Goal: Browse casually

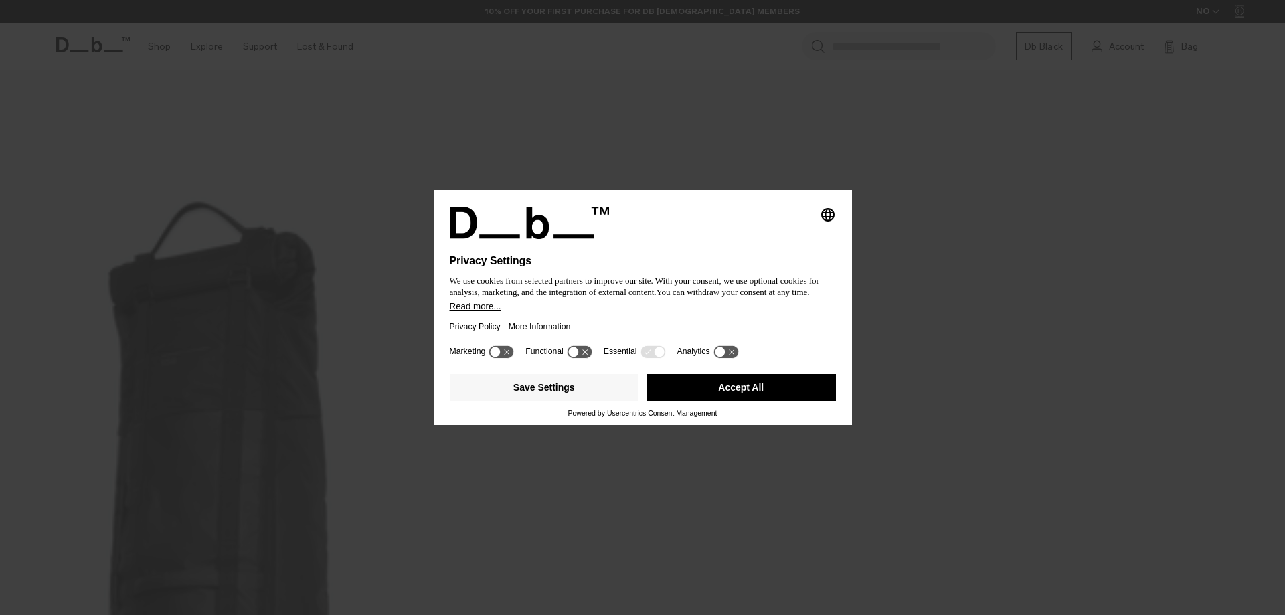
drag, startPoint x: 716, startPoint y: 381, endPoint x: 700, endPoint y: 381, distance: 16.7
click at [716, 381] on button "Accept All" at bounding box center [741, 387] width 189 height 27
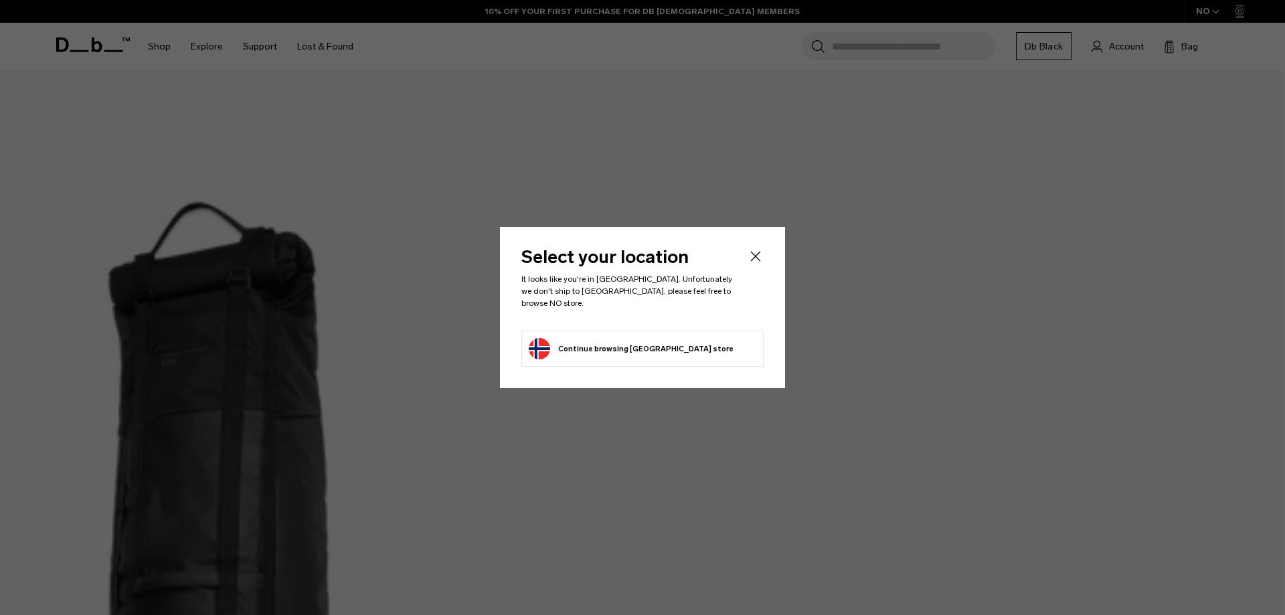
click at [752, 259] on icon "Close" at bounding box center [756, 256] width 16 height 16
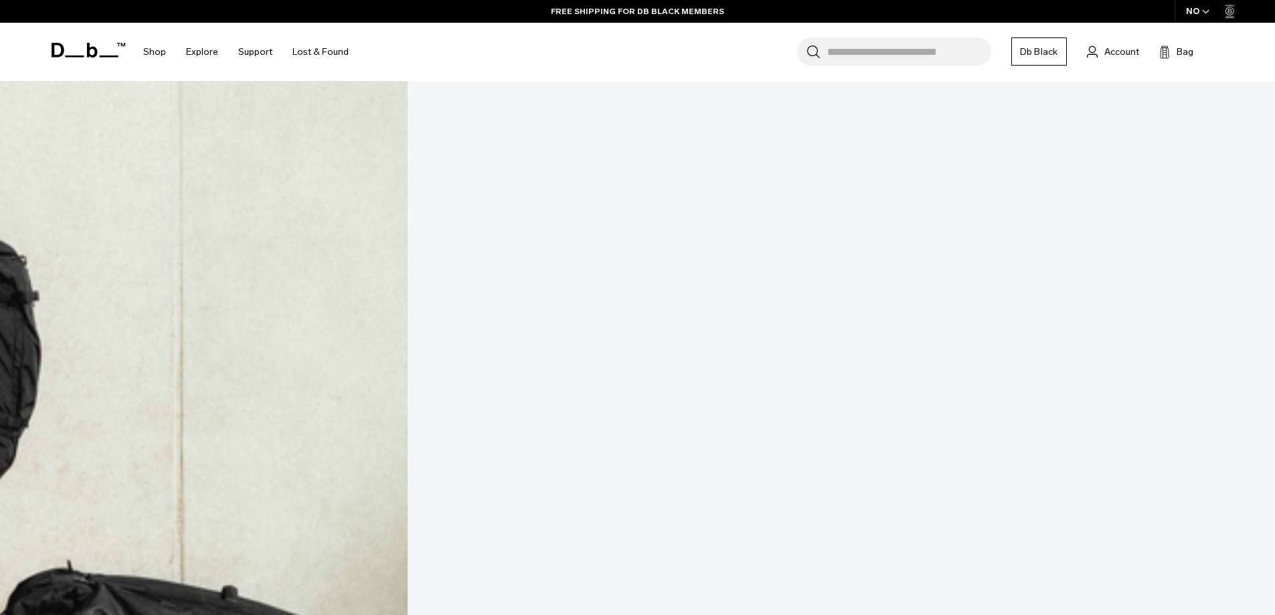
scroll to position [690, 0]
